Goal: Task Accomplishment & Management: Complete application form

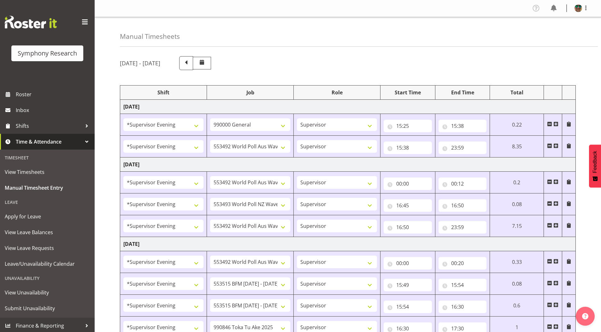
select select "4583"
select select "743"
select select "4583"
select select "10499"
select select "4583"
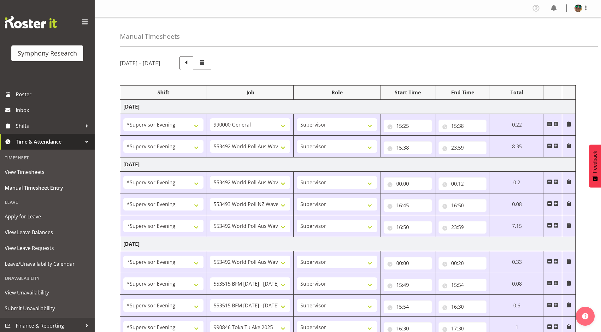
select select "10499"
select select "4583"
select select "10527"
select select "4583"
select select "10499"
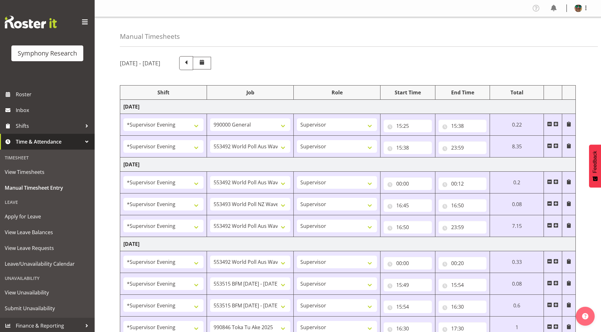
select select "4583"
select select "10499"
select select "4583"
select select "10731"
select select "4583"
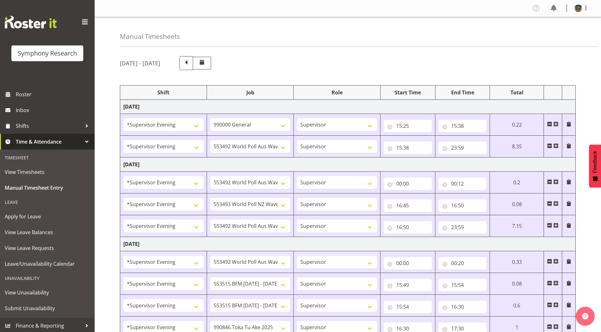
select select "10731"
select select "4583"
select select "9426"
select select "4583"
select select "10633"
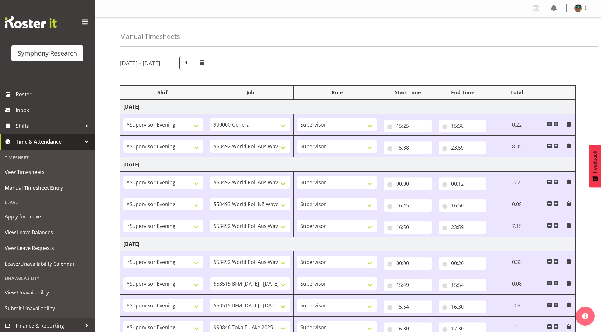
select select "4583"
select select "10730"
select select "4583"
select select "10575"
select select "4583"
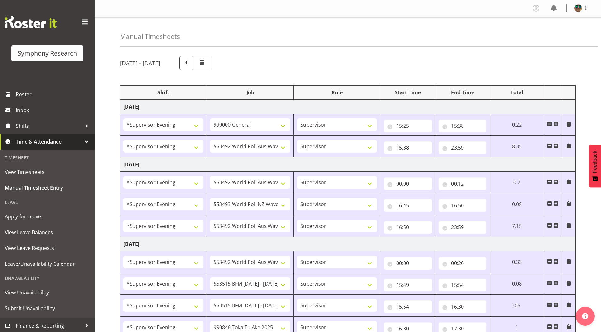
select select "743"
select select "4583"
select select "10731"
select select "4583"
select select "10731"
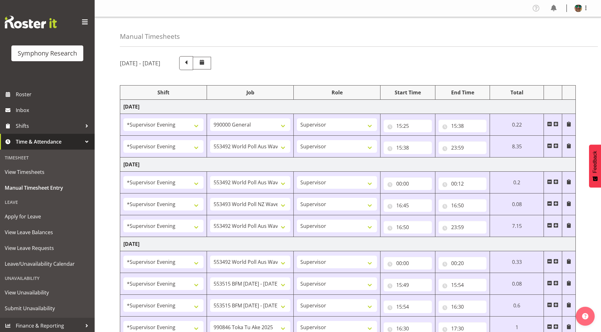
select select "4583"
select select "9426"
select select "4583"
select select "10730"
select select "4583"
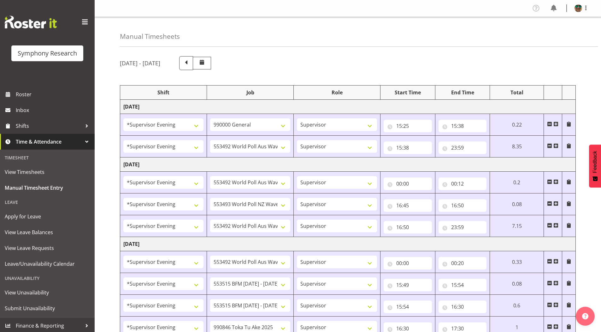
select select "10575"
select select "4583"
select select "9426"
select select "4583"
select select "10731"
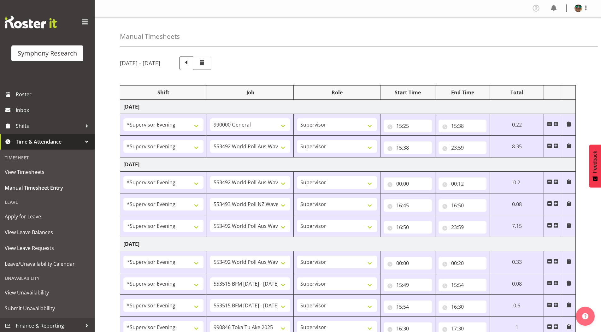
select select "4583"
select select "10731"
select select "4583"
select select "10730"
select select "4583"
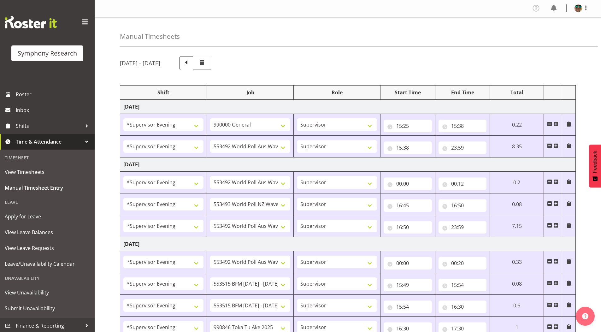
select select "9426"
select select "19170"
select select "9426"
select select "19170"
select select "10731"
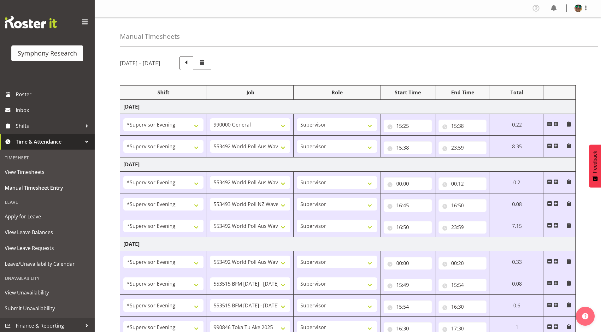
select select "19170"
select select "10731"
select select "19170"
select select "10730"
select select "19170"
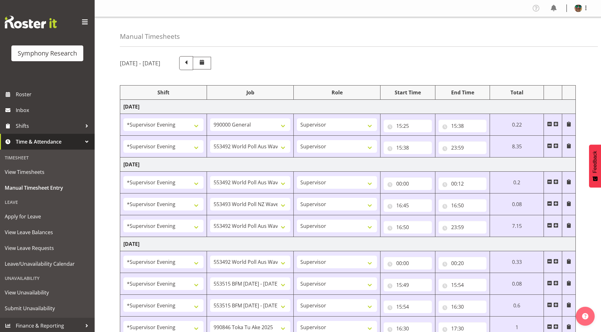
select select "10732"
select select "19170"
select select "10499"
select select "19170"
select select "10575"
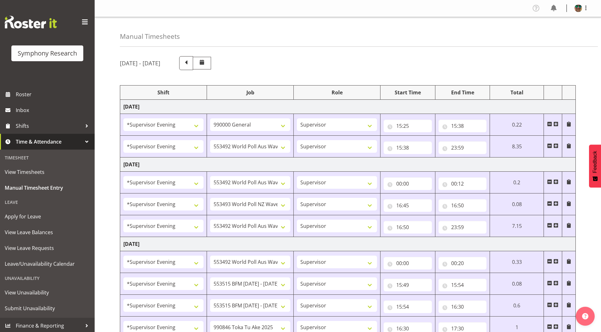
select select "19170"
select select "9426"
select select "19170"
select select "10731"
select select "19170"
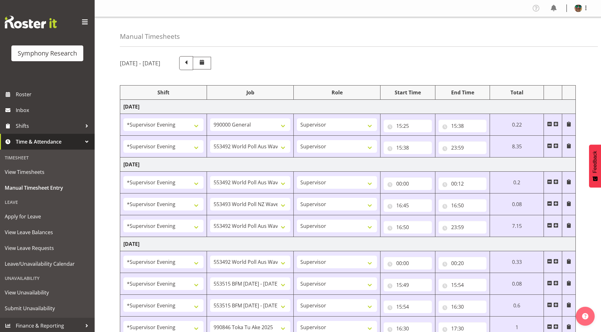
select select "10731"
select select "19170"
select select "10730"
select select "19170"
select select "10732"
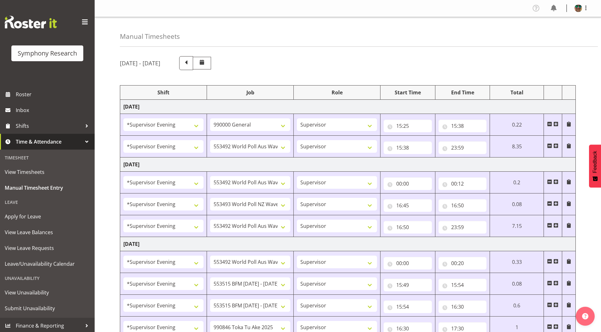
select select "19170"
select select "9426"
select select "19170"
select select "10499"
select select "19170"
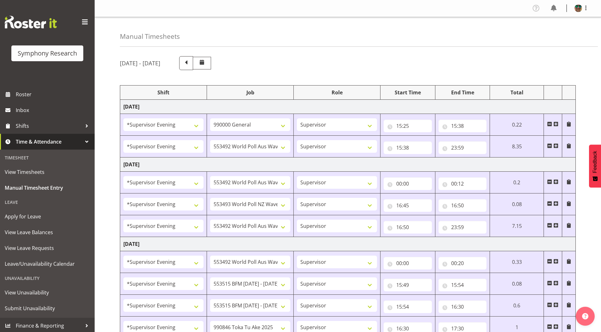
select select "10730"
select select "19170"
select select "10731"
select select "19170"
select select "10732"
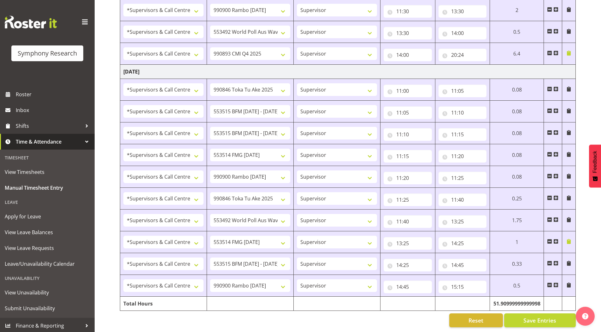
scroll to position [778, 0]
click at [556, 282] on span at bounding box center [556, 284] width 5 height 5
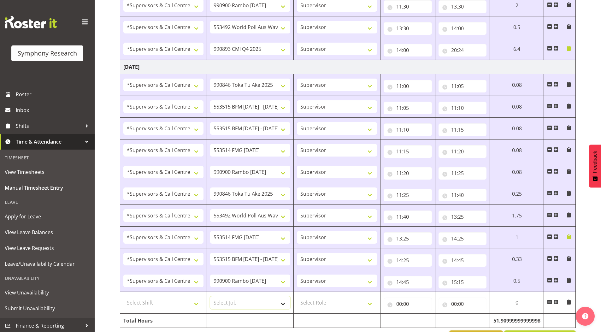
click at [236, 302] on select "Select Job 550060 IF Admin 553492 World Poll Aus Wave 2 Main 2025 553493 World …" at bounding box center [250, 302] width 80 height 13
click at [221, 301] on select "Select Job 550060 IF Admin 553492 World Poll Aus Wave 2 Main 2025 553493 World …" at bounding box center [250, 302] width 80 height 13
select select "10575"
click at [210, 296] on select "Select Job 550060 IF Admin 553492 World Poll Aus Wave 2 Main 2025 553493 World …" at bounding box center [250, 302] width 80 height 13
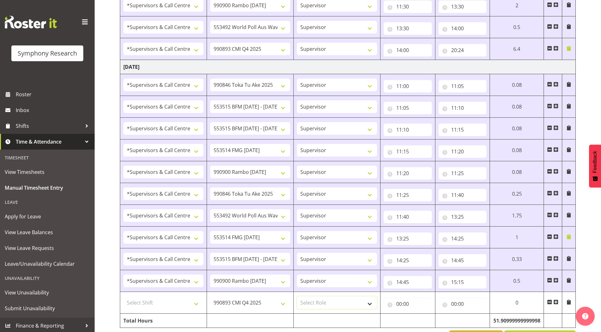
click at [317, 304] on select "Select Role Supervisor Briefing Interviewing" at bounding box center [337, 302] width 80 height 13
select select "45"
click at [297, 296] on select "Select Role Supervisor Briefing Interviewing" at bounding box center [337, 302] width 80 height 13
click at [141, 302] on select "Select Shift !!Weekend Residential (Roster IT Shift Label) *Business 9/10am ~ 4…" at bounding box center [163, 302] width 80 height 13
select select "19170"
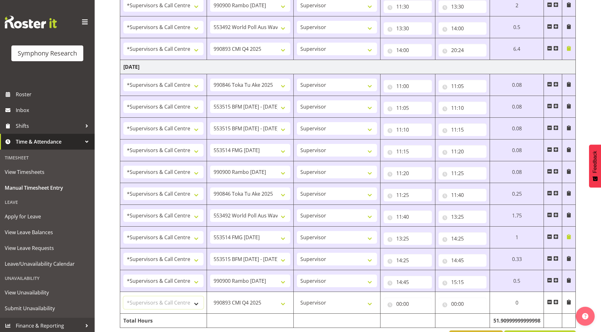
click at [123, 296] on select "Select Shift !!Weekend Residential (Roster IT Shift Label) *Business 9/10am ~ 4…" at bounding box center [163, 302] width 80 height 13
click at [400, 305] on input "00:00" at bounding box center [408, 304] width 48 height 13
drag, startPoint x: 428, startPoint y: 319, endPoint x: 426, endPoint y: 315, distance: 5.1
click at [428, 319] on select "00 01 02 03 04 05 06 07 08 09 10 11 12 13 14 15 16 17 18 19 20 21 22 23" at bounding box center [427, 320] width 14 height 13
select select "15"
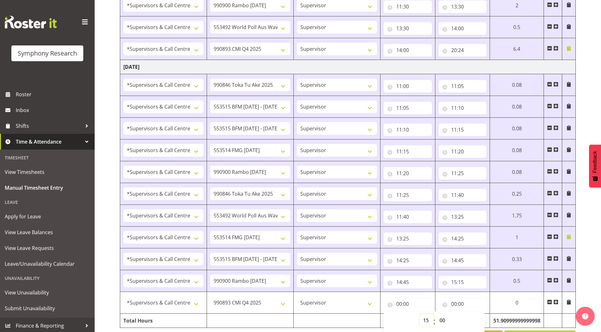
click at [420, 314] on select "00 01 02 03 04 05 06 07 08 09 10 11 12 13 14 15 16 17 18 19 20 21 22 23" at bounding box center [427, 320] width 14 height 13
type input "15:00"
drag, startPoint x: 441, startPoint y: 321, endPoint x: 441, endPoint y: 316, distance: 5.7
click at [441, 321] on select "00 01 02 03 04 05 06 07 08 09 10 11 12 13 14 15 16 17 18 19 20 21 22 23 24 25 2…" at bounding box center [443, 320] width 14 height 13
select select "15"
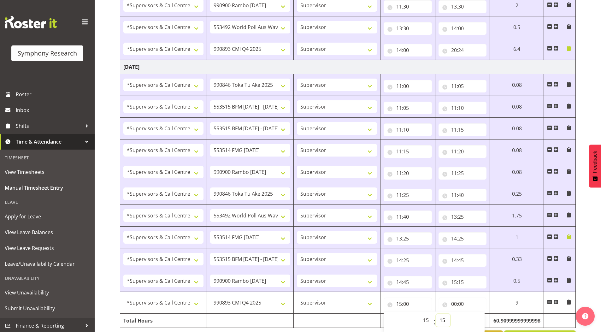
click at [436, 314] on select "00 01 02 03 04 05 06 07 08 09 10 11 12 13 14 15 16 17 18 19 20 21 22 23 24 25 2…" at bounding box center [443, 320] width 14 height 13
type input "15:15"
click at [454, 304] on input "00:00" at bounding box center [463, 304] width 48 height 13
click at [478, 318] on select "00 01 02 03 04 05 06 07 08 09 10 11 12 13 14 15 16 17 18 19 20 21 22 23" at bounding box center [482, 320] width 14 height 13
select select "20"
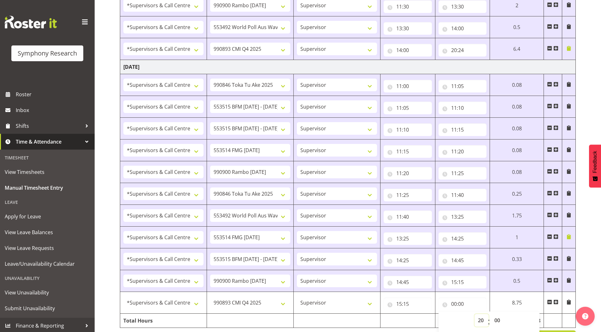
click at [475, 314] on select "00 01 02 03 04 05 06 07 08 09 10 11 12 13 14 15 16 17 18 19 20 21 22 23" at bounding box center [482, 320] width 14 height 13
type input "20:00"
click at [498, 319] on select "00 01 02 03 04 05 06 07 08 09 10 11 12 13 14 15 16 17 18 19 20 21 22 23 24 25 2…" at bounding box center [498, 320] width 14 height 13
select select "55"
click at [491, 314] on select "00 01 02 03 04 05 06 07 08 09 10 11 12 13 14 15 16 17 18 19 20 21 22 23 24 25 2…" at bounding box center [498, 320] width 14 height 13
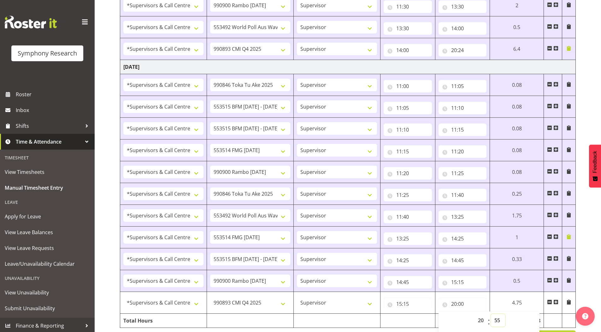
type input "20:55"
drag, startPoint x: 597, startPoint y: 54, endPoint x: 590, endPoint y: 53, distance: 7.3
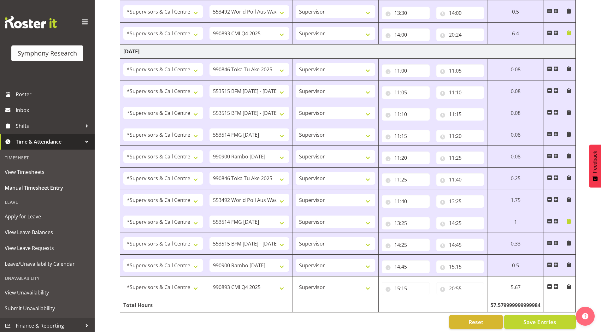
scroll to position [800, 0]
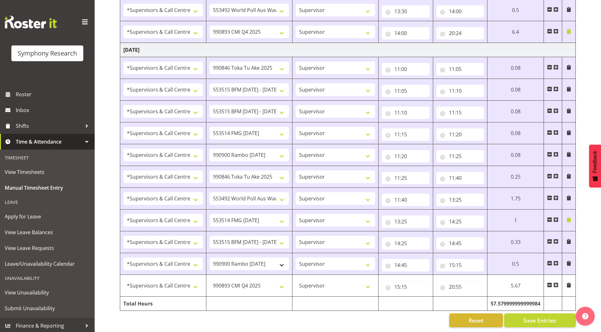
drag, startPoint x: 556, startPoint y: 281, endPoint x: 287, endPoint y: 257, distance: 270.6
click at [556, 282] on span at bounding box center [556, 284] width 5 height 5
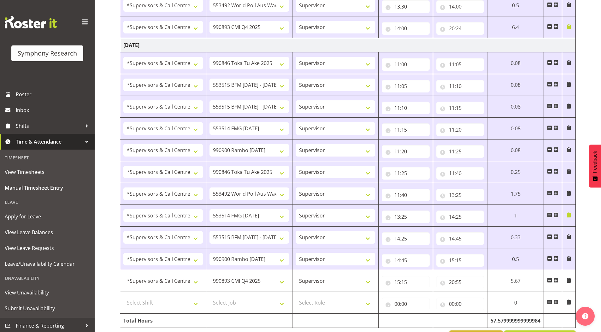
click at [554, 303] on span at bounding box center [556, 301] width 5 height 5
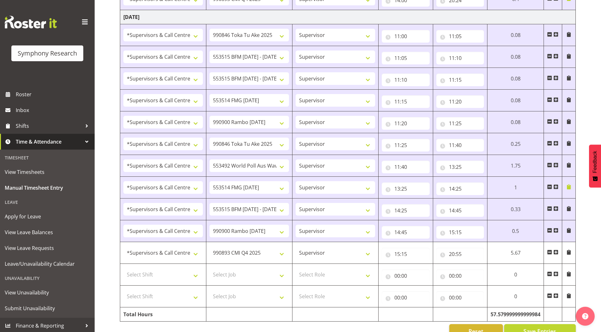
scroll to position [844, 0]
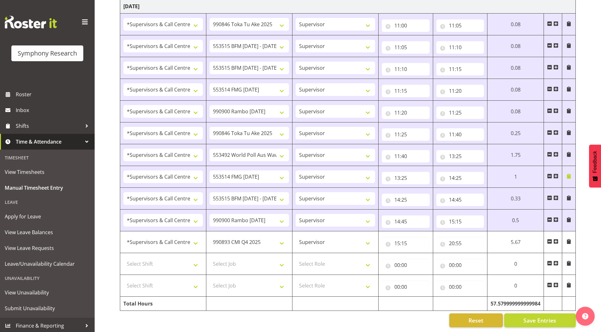
click at [550, 282] on span at bounding box center [549, 284] width 5 height 5
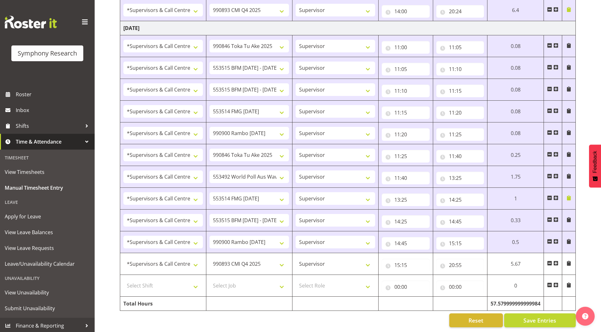
scroll to position [822, 0]
click at [551, 282] on span at bounding box center [549, 285] width 5 height 7
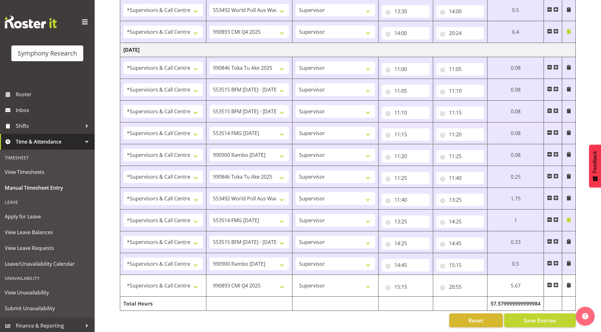
scroll to position [800, 0]
click at [571, 282] on span at bounding box center [568, 284] width 5 height 5
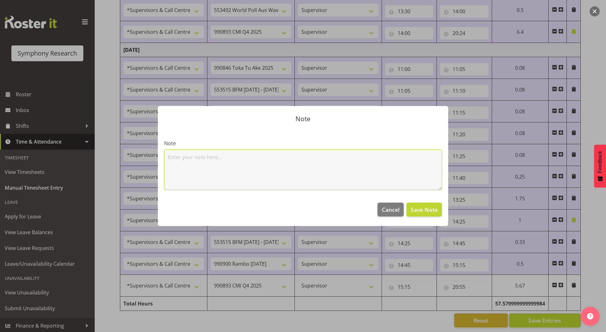
click at [265, 175] on textarea at bounding box center [303, 170] width 278 height 40
type textarea "2x Vals"
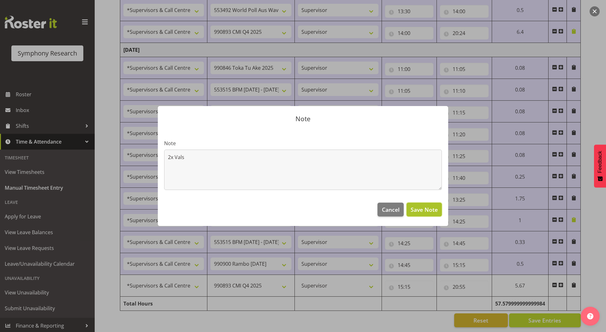
click at [416, 207] on span "Save Note" at bounding box center [424, 209] width 27 height 8
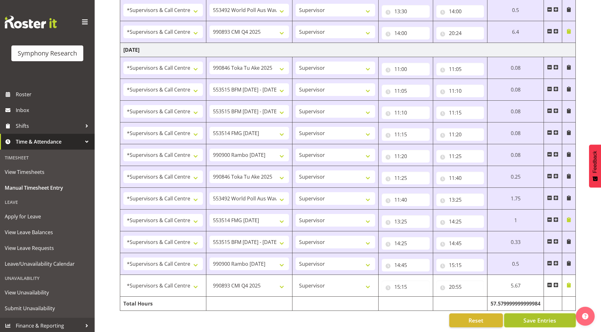
click at [531, 316] on span "Save Entries" at bounding box center [540, 320] width 33 height 8
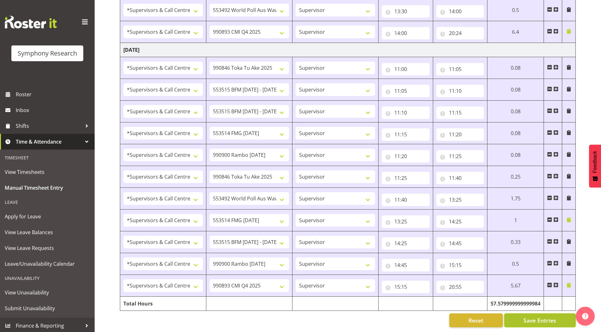
click at [523, 316] on button "Save Entries" at bounding box center [540, 320] width 72 height 14
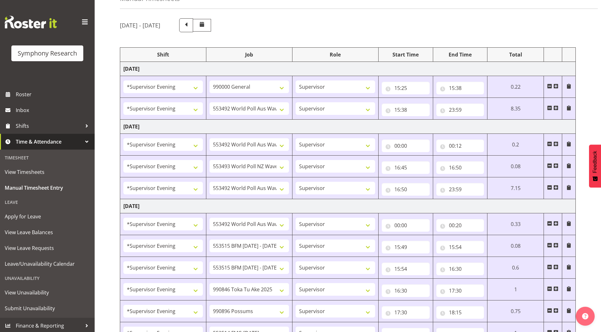
scroll to position [0, 0]
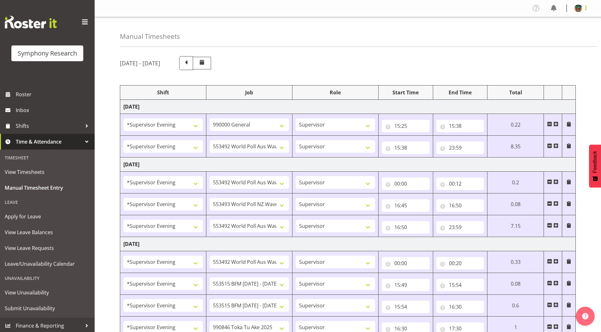
click at [585, 9] on span at bounding box center [586, 8] width 8 height 8
drag, startPoint x: 565, startPoint y: 31, endPoint x: 560, endPoint y: 33, distance: 5.6
click at [565, 31] on link "Log Out" at bounding box center [559, 32] width 61 height 11
